Goal: Task Accomplishment & Management: Use online tool/utility

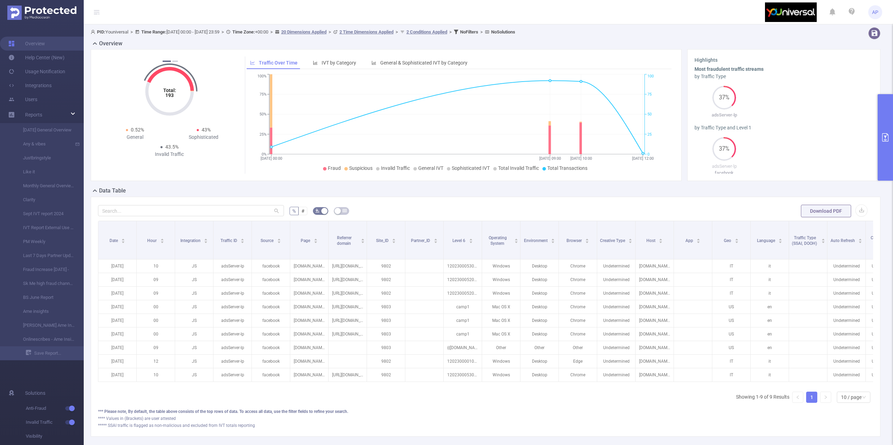
click at [879, 160] on button "primary" at bounding box center [885, 137] width 15 height 87
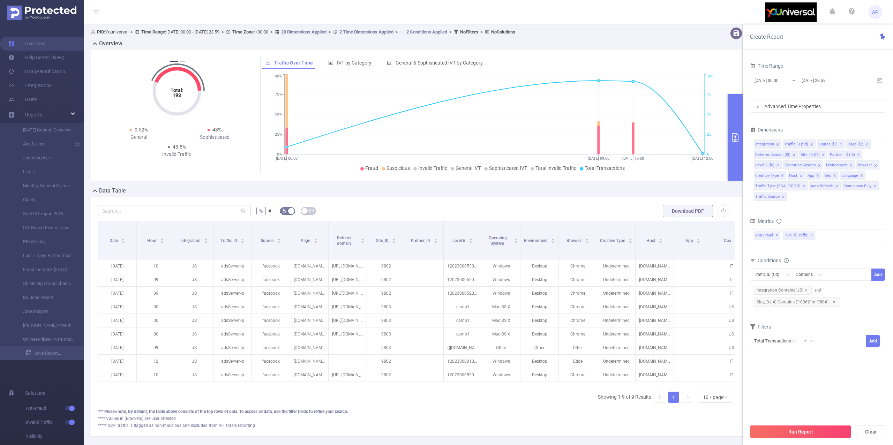
click at [767, 437] on button "Run Report" at bounding box center [800, 432] width 101 height 13
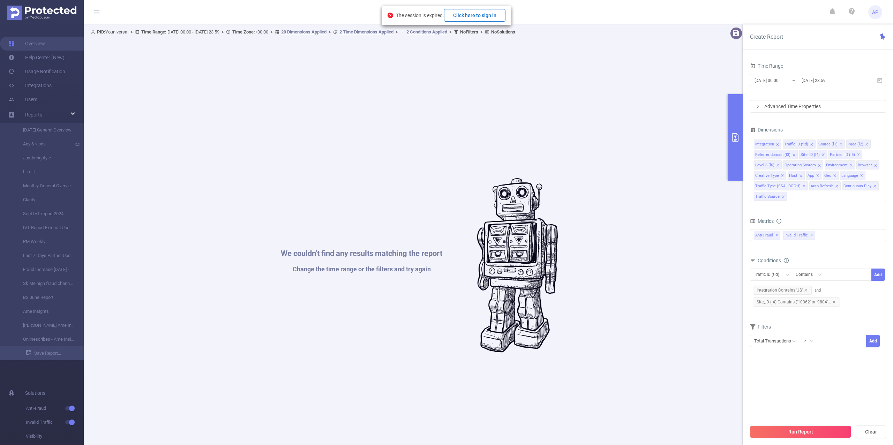
click at [472, 17] on button "Click here to sign in" at bounding box center [474, 15] width 61 height 13
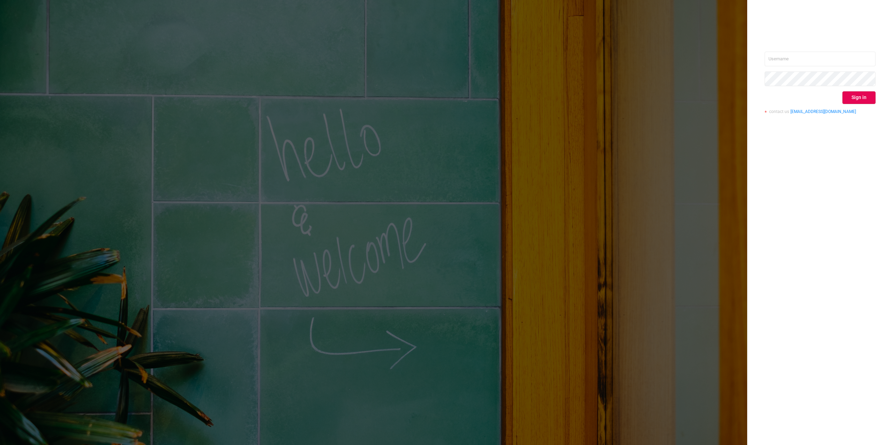
click at [869, 67] on div "Sign in contact us info@protected.media" at bounding box center [820, 86] width 111 height 68
click at [865, 54] on input "text" at bounding box center [820, 59] width 111 height 15
drag, startPoint x: 795, startPoint y: 151, endPoint x: 797, endPoint y: 147, distance: 4.4
click at [796, 151] on div "Sign in contact us info@protected.media" at bounding box center [820, 222] width 146 height 445
click at [858, 59] on input "text" at bounding box center [820, 59] width 111 height 15
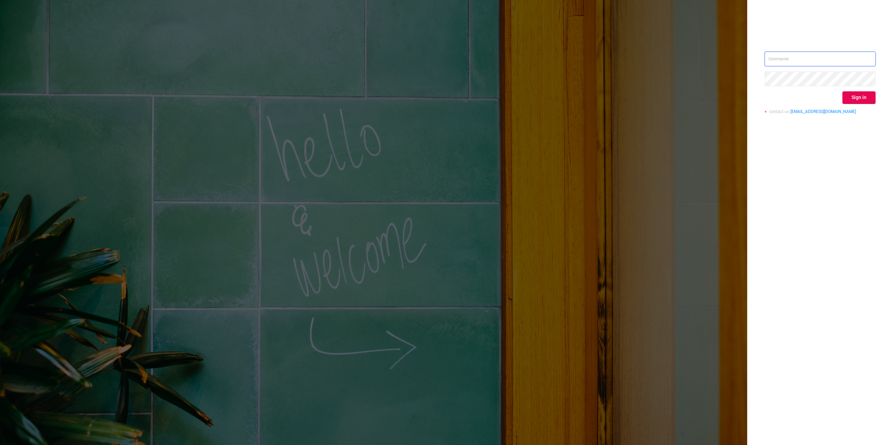
click at [871, 57] on input "text" at bounding box center [820, 59] width 111 height 15
click at [862, 57] on input "text" at bounding box center [820, 59] width 111 height 15
click at [862, 58] on input "text" at bounding box center [820, 59] width 111 height 15
click at [811, 58] on input "text" at bounding box center [820, 59] width 111 height 15
click at [845, 66] on div "Sign in contact us [EMAIL_ADDRESS][DOMAIN_NAME]" at bounding box center [820, 86] width 111 height 68
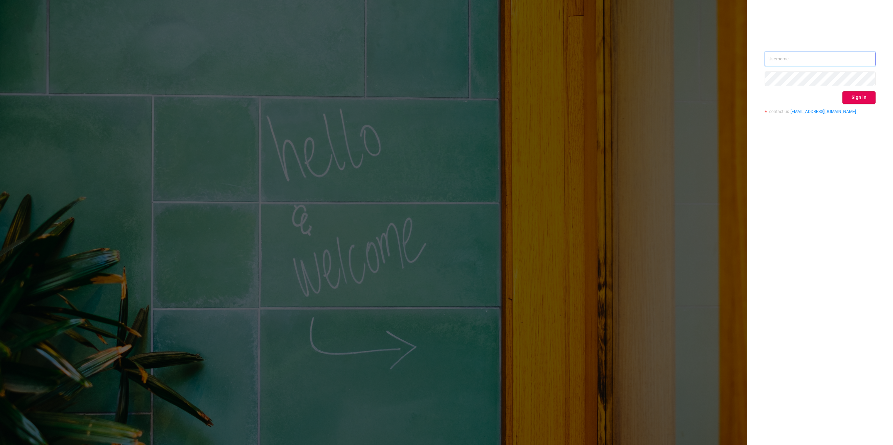
click at [849, 55] on input "text" at bounding box center [820, 59] width 111 height 15
click at [856, 98] on button "Sign in" at bounding box center [858, 97] width 33 height 13
click at [877, 16] on div "Oops, Enter the correct username and password to sign in" at bounding box center [818, 22] width 134 height 29
click at [874, 16] on icon "icon: close" at bounding box center [874, 17] width 5 height 5
click at [798, 62] on input "text" at bounding box center [820, 59] width 111 height 15
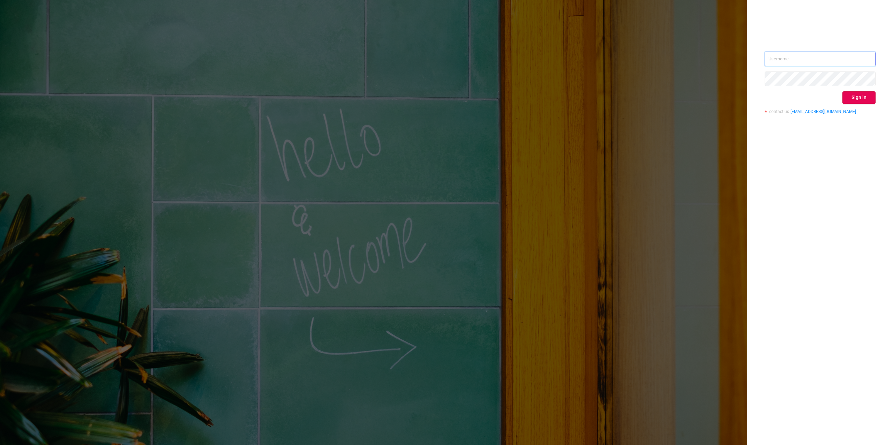
click at [795, 61] on input "text" at bounding box center [820, 59] width 111 height 15
click at [810, 54] on input "text" at bounding box center [820, 59] width 111 height 15
click at [806, 60] on input "text" at bounding box center [820, 59] width 111 height 15
click at [0, 445] on div at bounding box center [0, 445] width 0 height 0
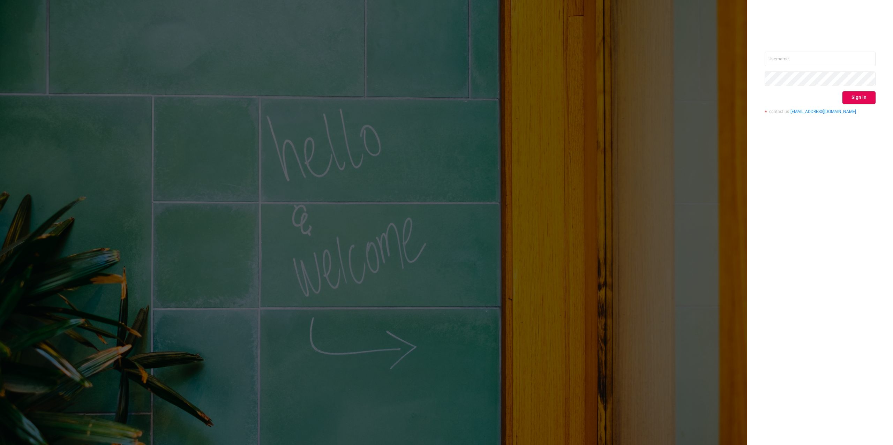
click at [0, 445] on div at bounding box center [0, 445] width 0 height 0
click at [874, 61] on input "text" at bounding box center [820, 59] width 111 height 15
type input "[PERSON_NAME][EMAIL_ADDRESS][DOMAIN_NAME]"
click at [857, 103] on button "Sign in" at bounding box center [858, 97] width 33 height 13
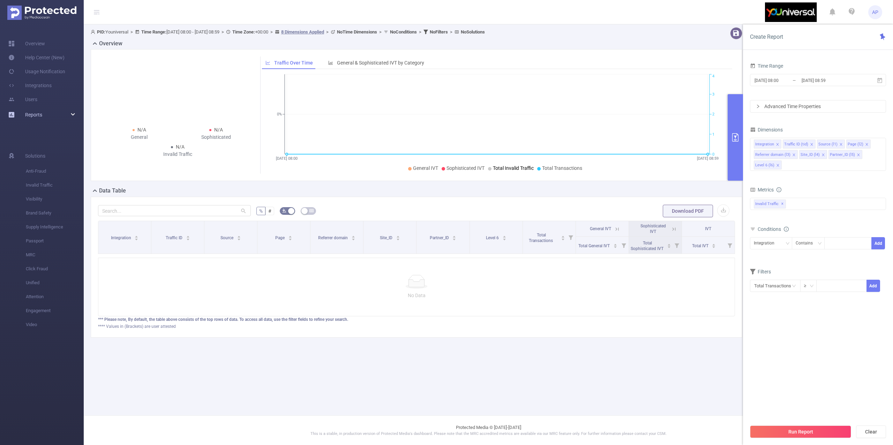
click at [43, 118] on div "Reports" at bounding box center [42, 115] width 84 height 14
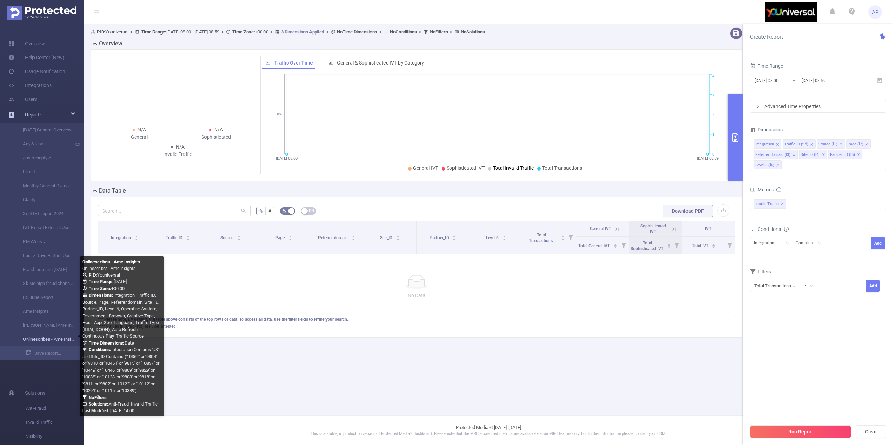
click at [52, 337] on link "Onlinescribes - Ame Insights" at bounding box center [44, 339] width 61 height 14
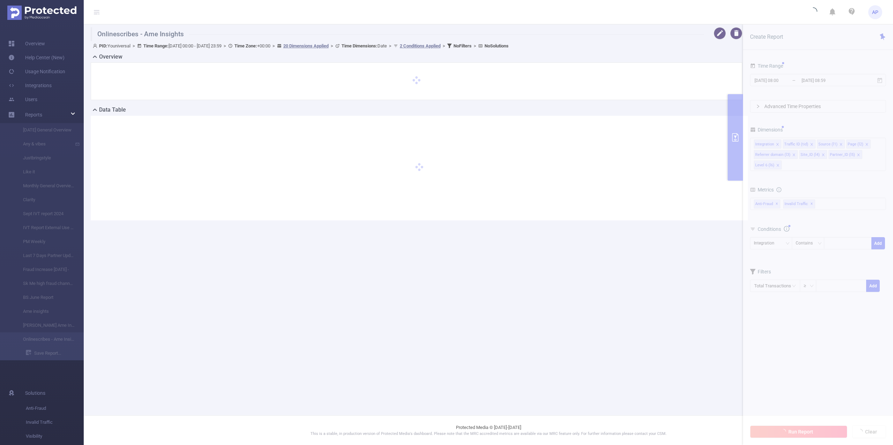
type input "[DATE] 00:00"
type input "[DATE] 23:59"
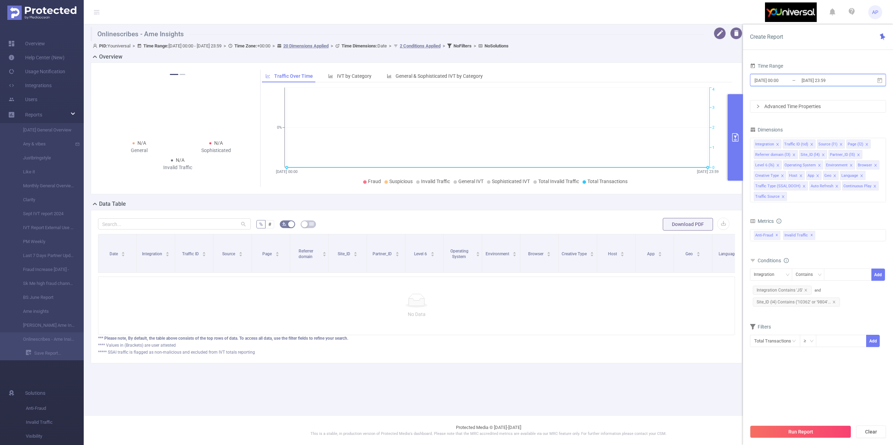
click at [879, 77] on span "[DATE] 00:00 _ [DATE] 23:59" at bounding box center [818, 80] width 136 height 12
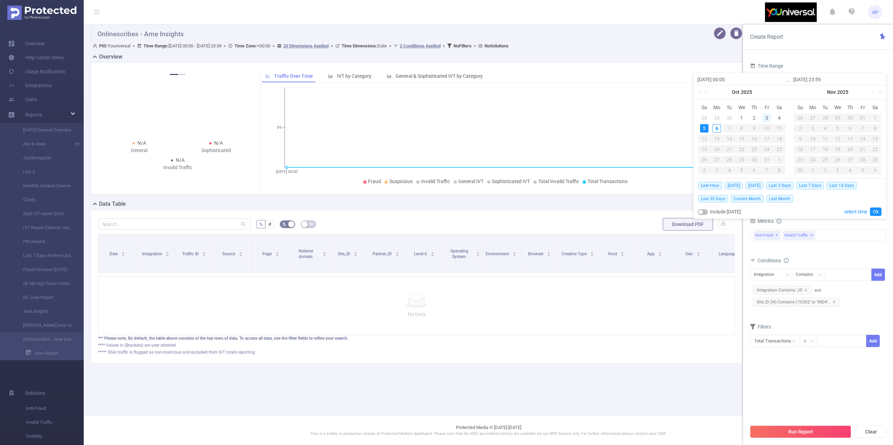
click at [767, 117] on div "3" at bounding box center [767, 118] width 8 height 8
click at [705, 130] on div "5" at bounding box center [704, 128] width 8 height 8
type input "[DATE] 00:00"
click at [876, 211] on link "Ok" at bounding box center [876, 212] width 12 height 8
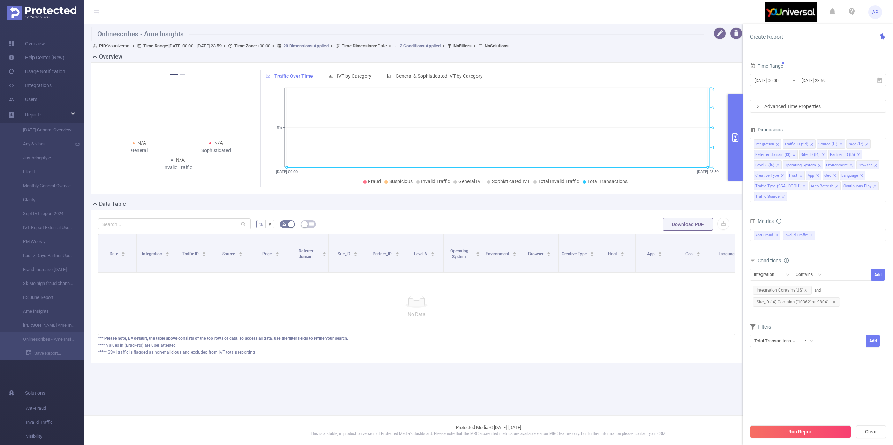
click at [825, 103] on div "Advanced Time Properties" at bounding box center [817, 106] width 135 height 12
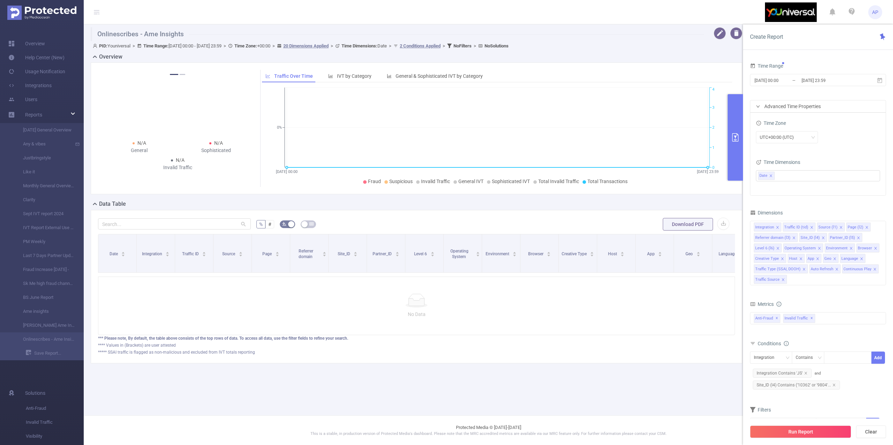
click at [763, 431] on button "Run Report" at bounding box center [800, 432] width 101 height 13
